Goal: Information Seeking & Learning: Learn about a topic

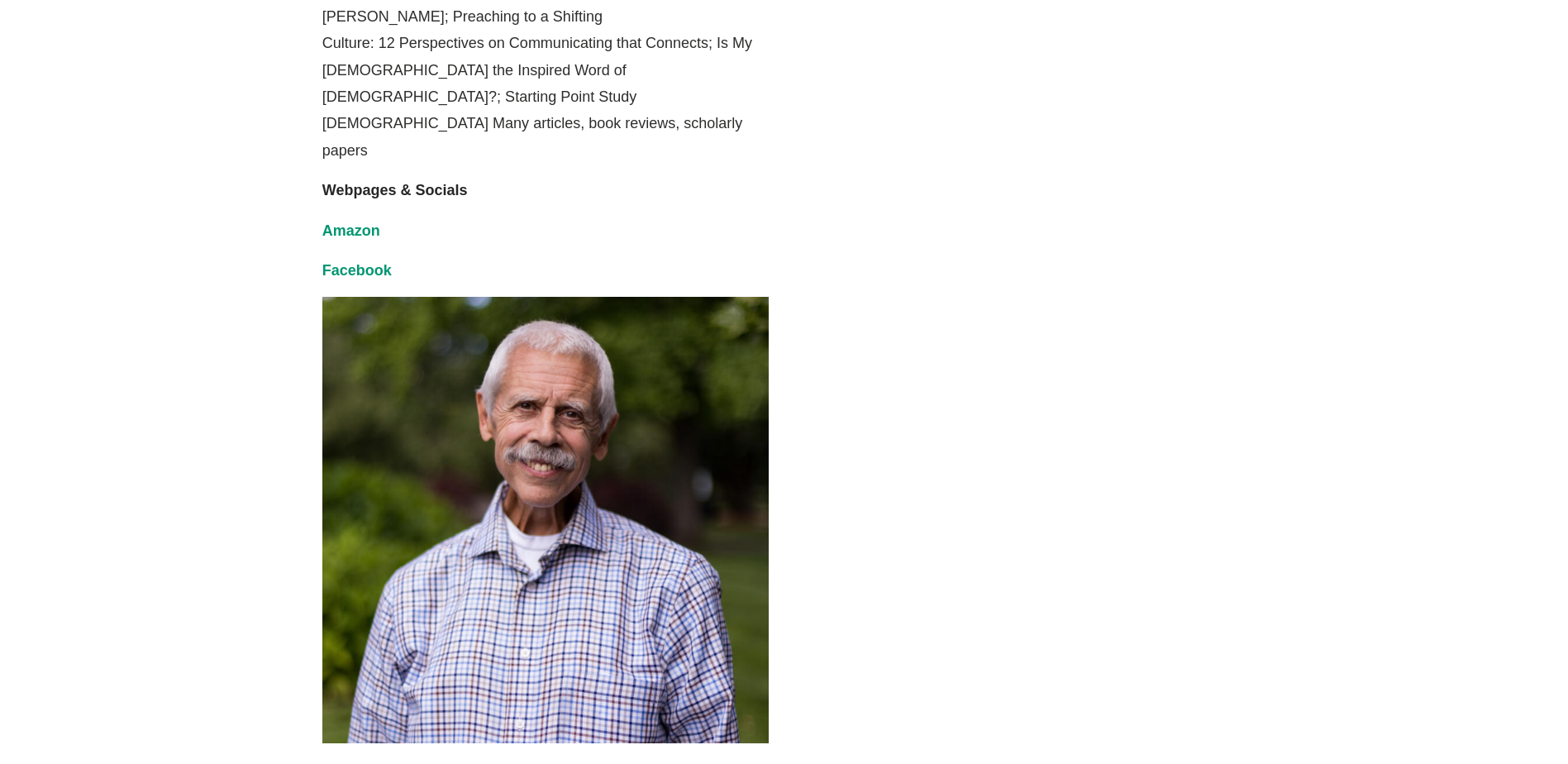
scroll to position [1489, 0]
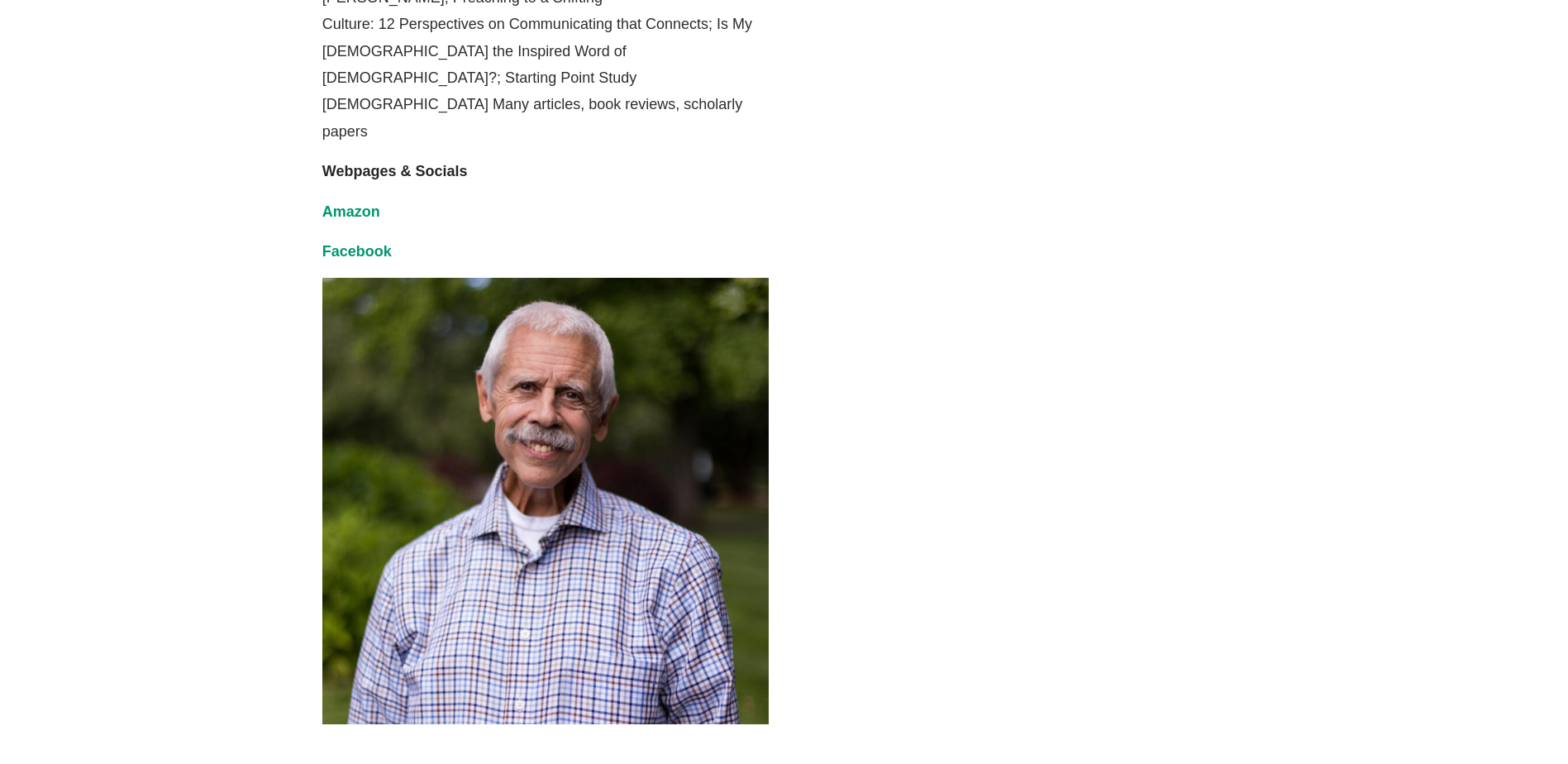
drag, startPoint x: 967, startPoint y: 377, endPoint x: 1111, endPoint y: 437, distance: 156.0
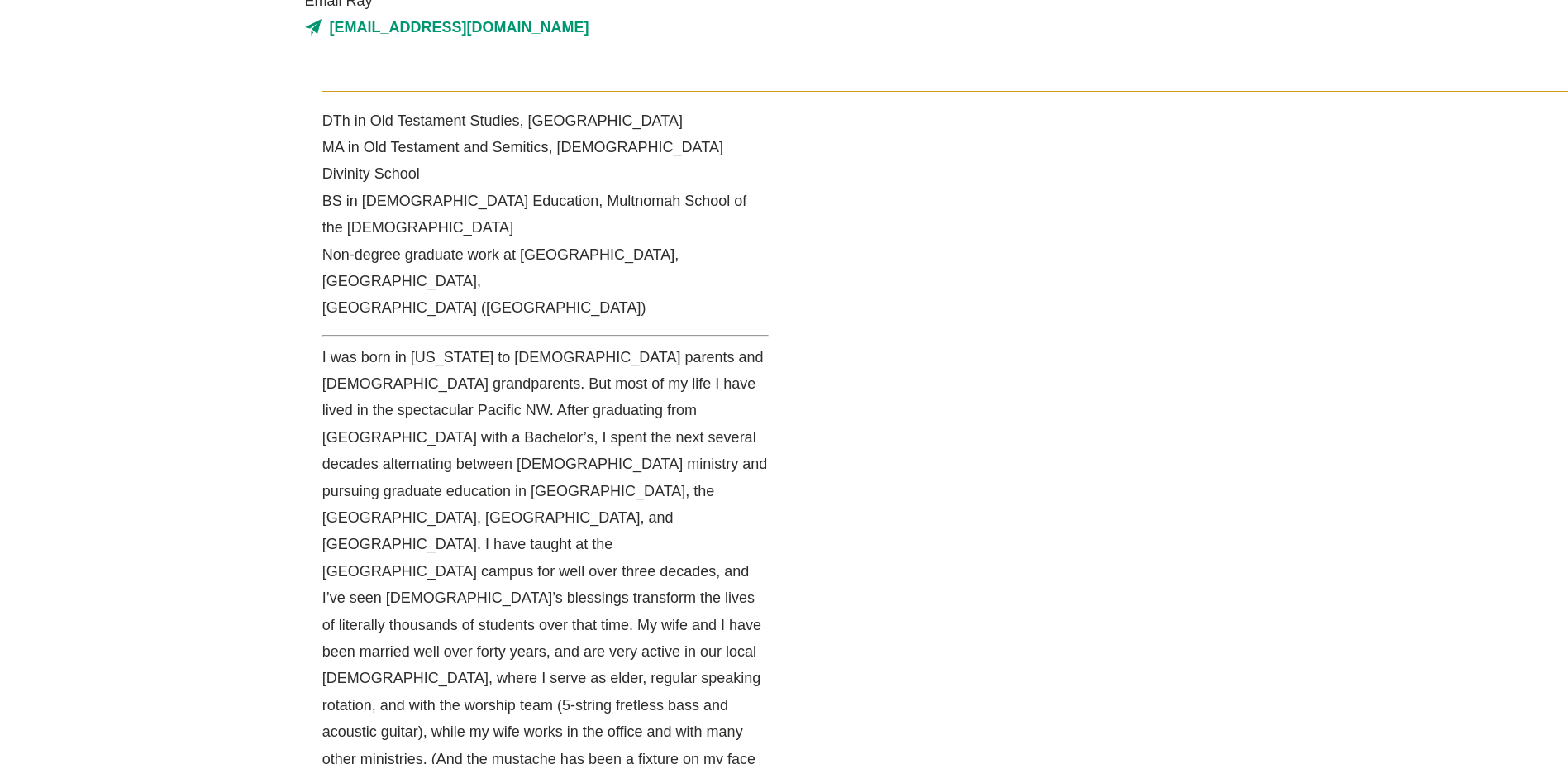
scroll to position [414, 0]
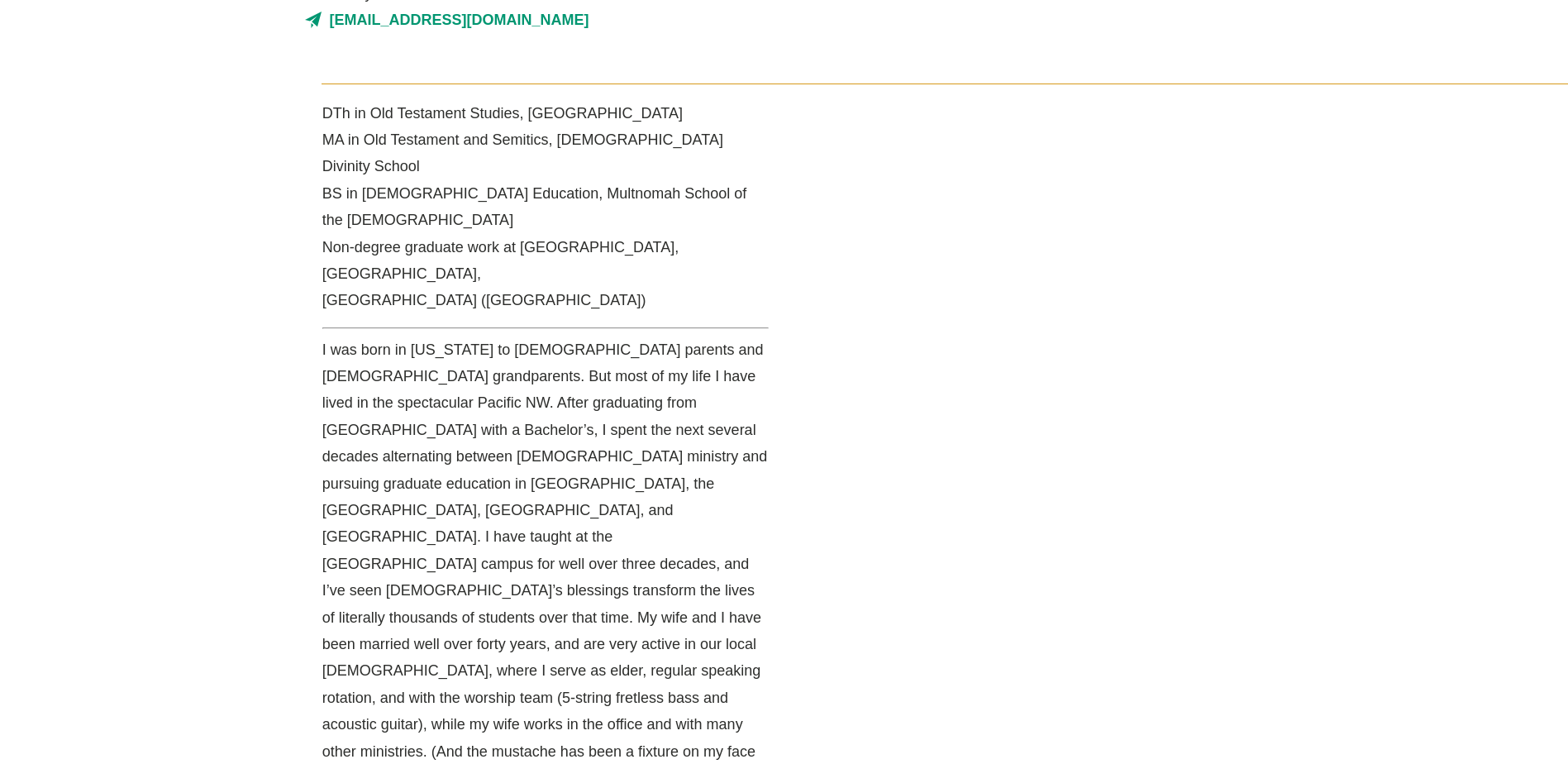
drag, startPoint x: 651, startPoint y: 685, endPoint x: 1142, endPoint y: 756, distance: 496.1
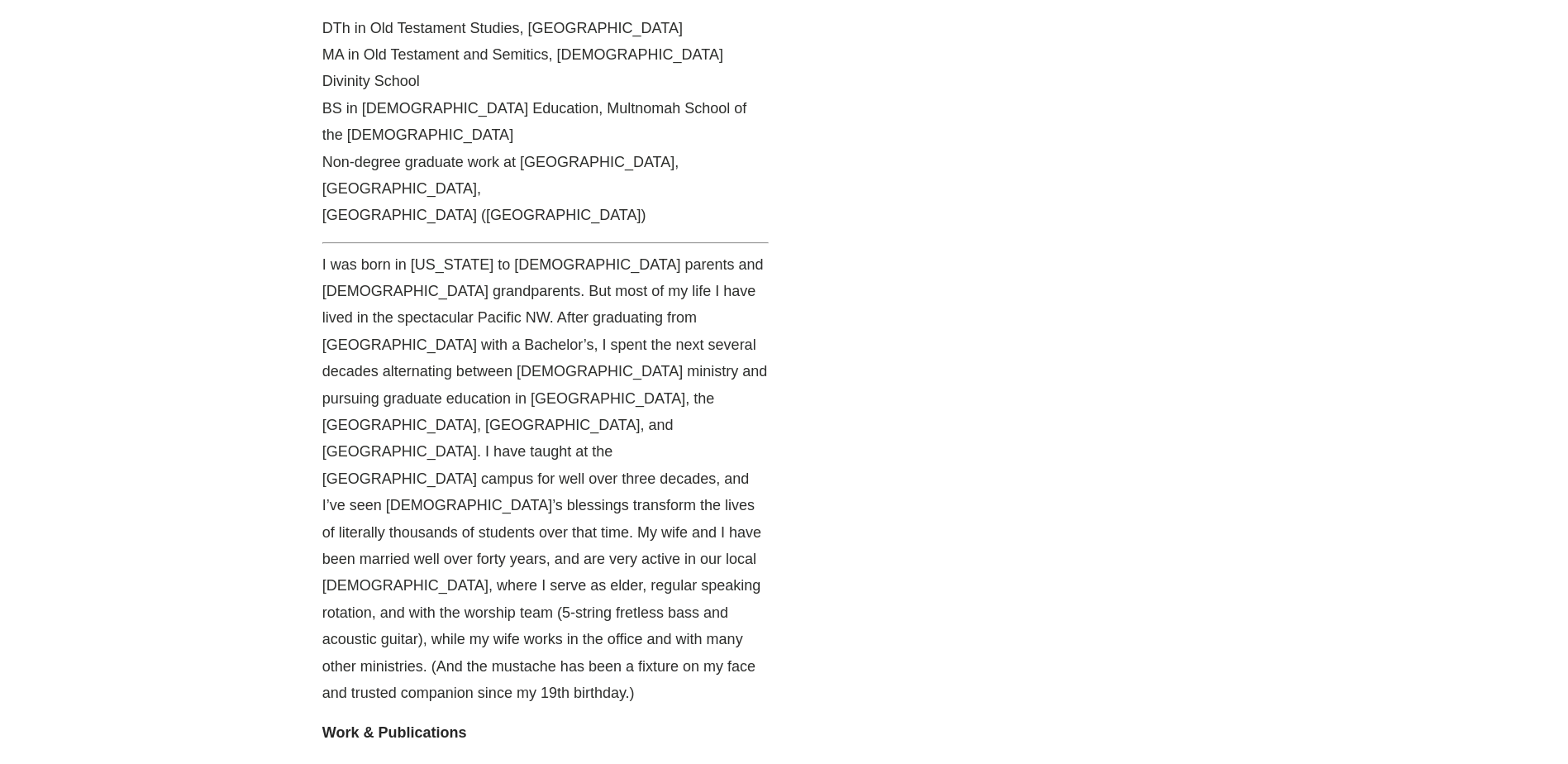
drag, startPoint x: 1142, startPoint y: 756, endPoint x: 1013, endPoint y: 400, distance: 378.7
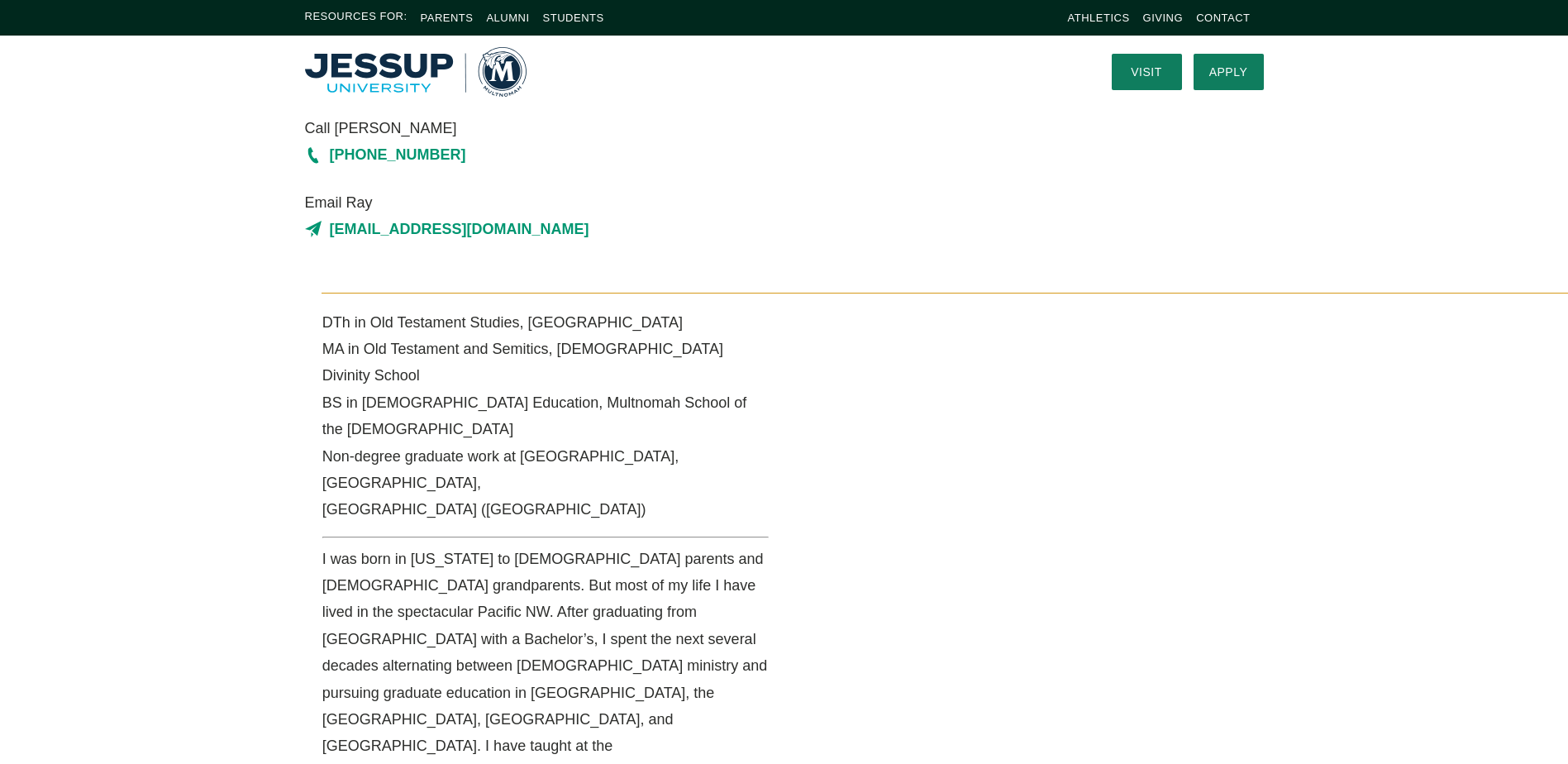
scroll to position [0, 0]
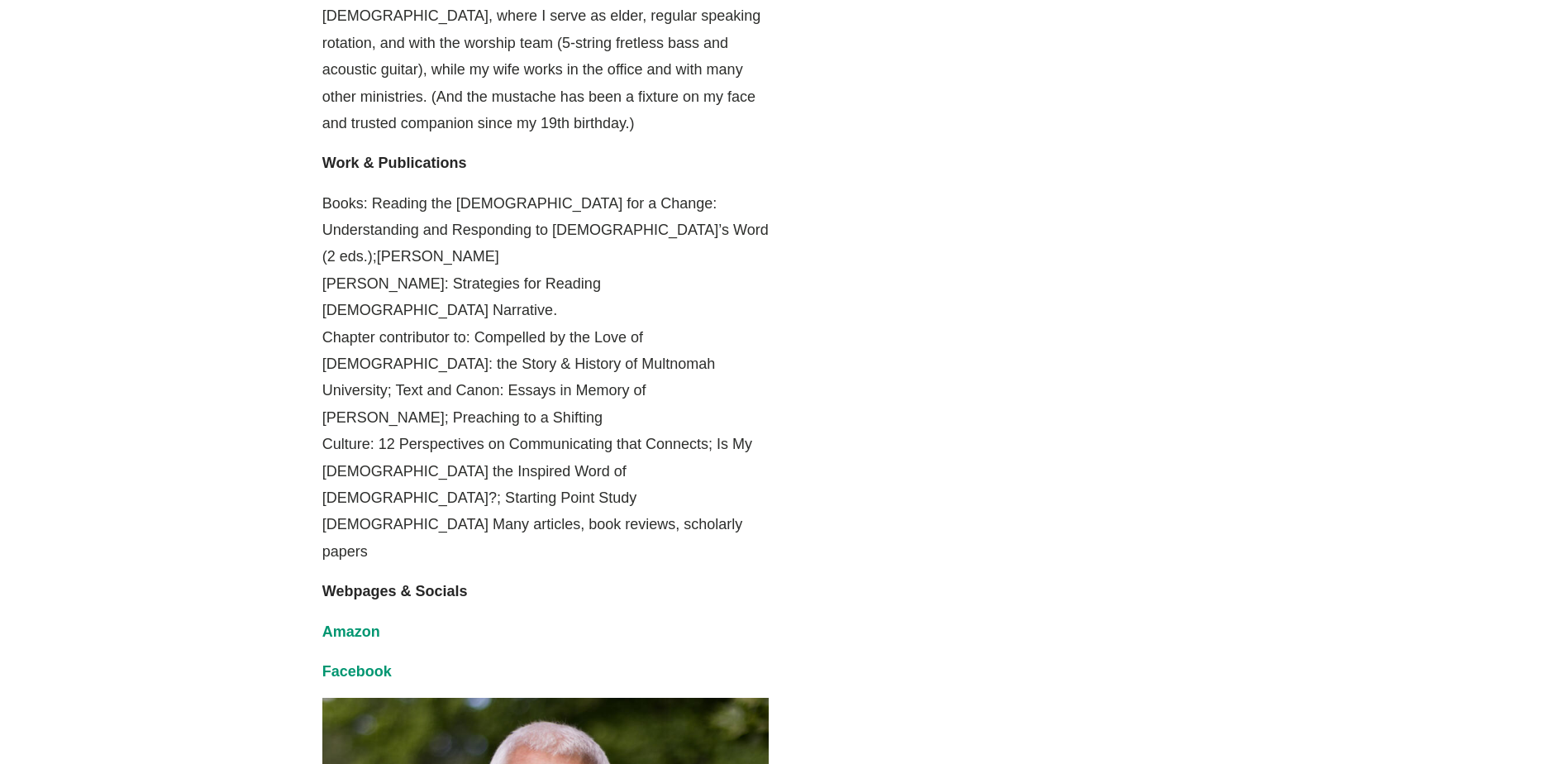
scroll to position [1323, 0]
